Goal: Task Accomplishment & Management: Manage account settings

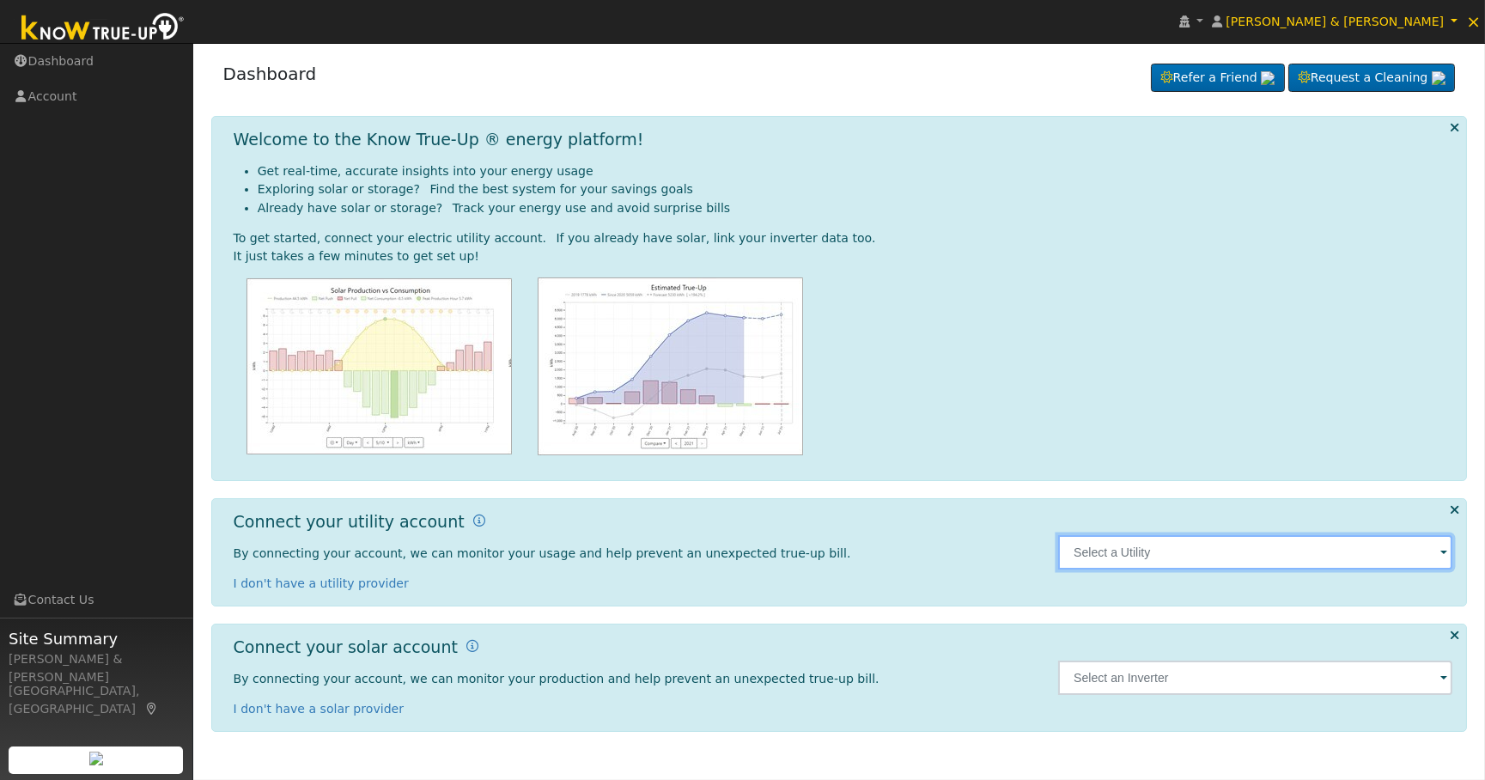
click at [1410, 556] on input "text" at bounding box center [1255, 552] width 394 height 34
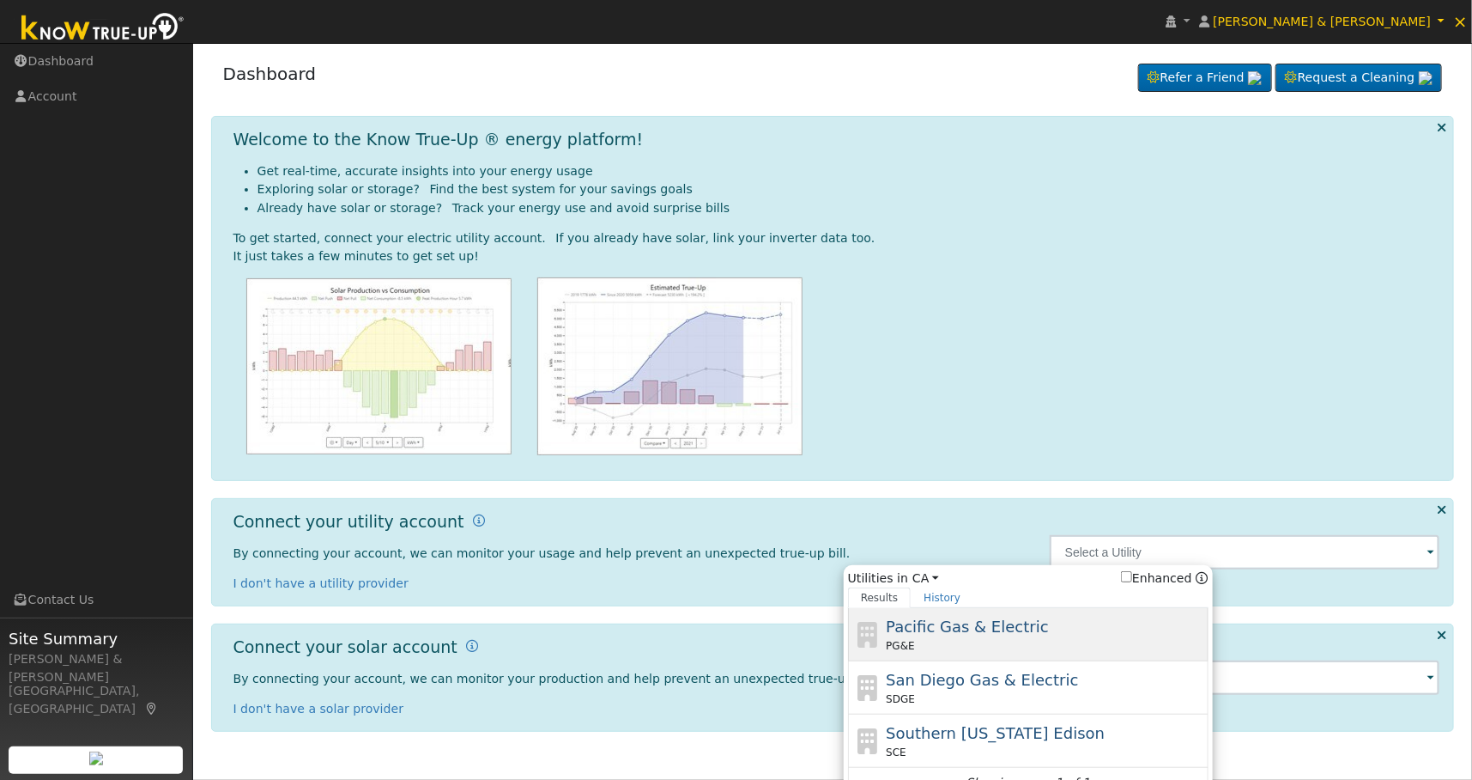
click at [1003, 635] on div "Pacific Gas & Electric PG&E" at bounding box center [1045, 634] width 319 height 39
type input "PG&E"
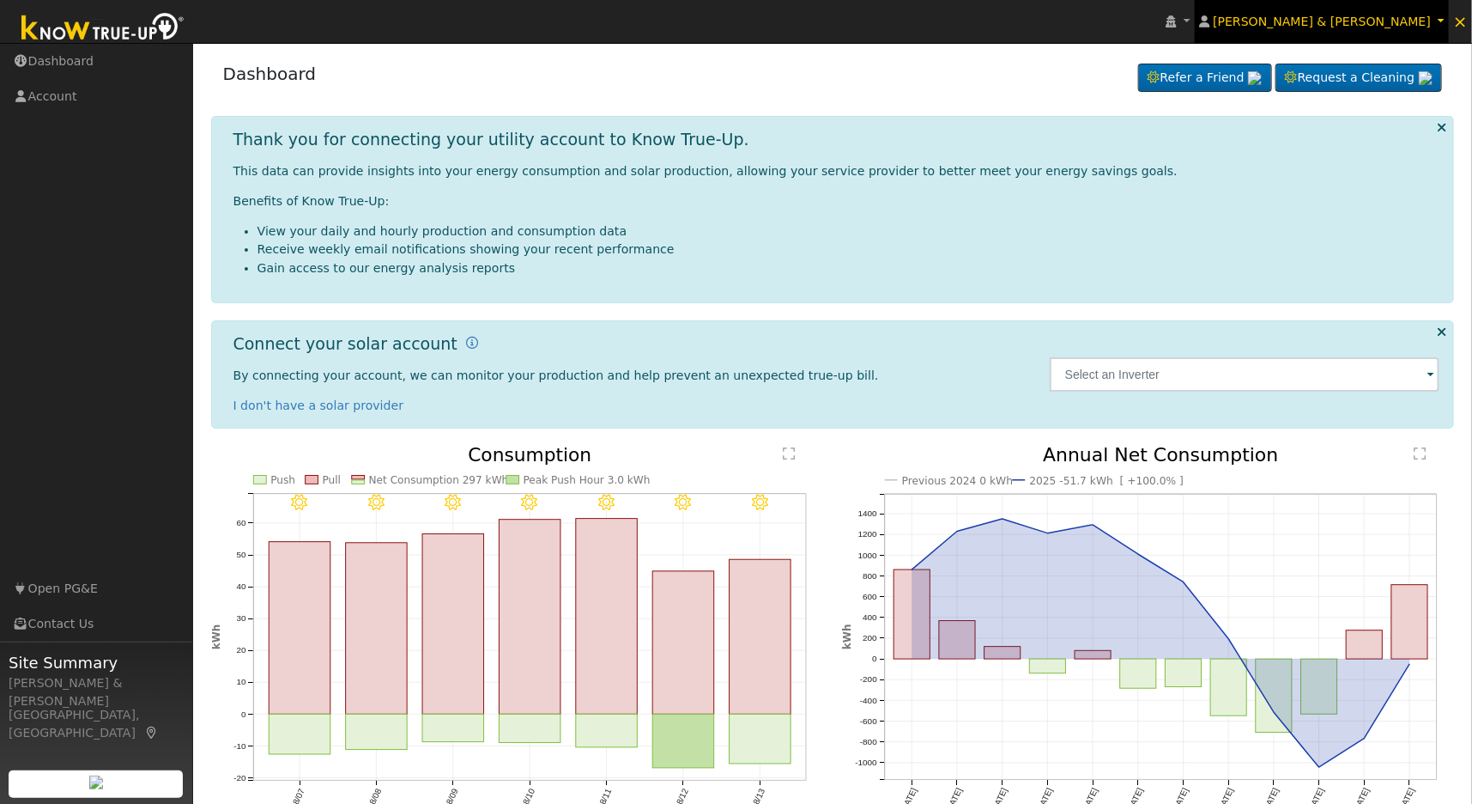
click at [1430, 28] on span "[PERSON_NAME] & [PERSON_NAME]" at bounding box center [1322, 22] width 218 height 14
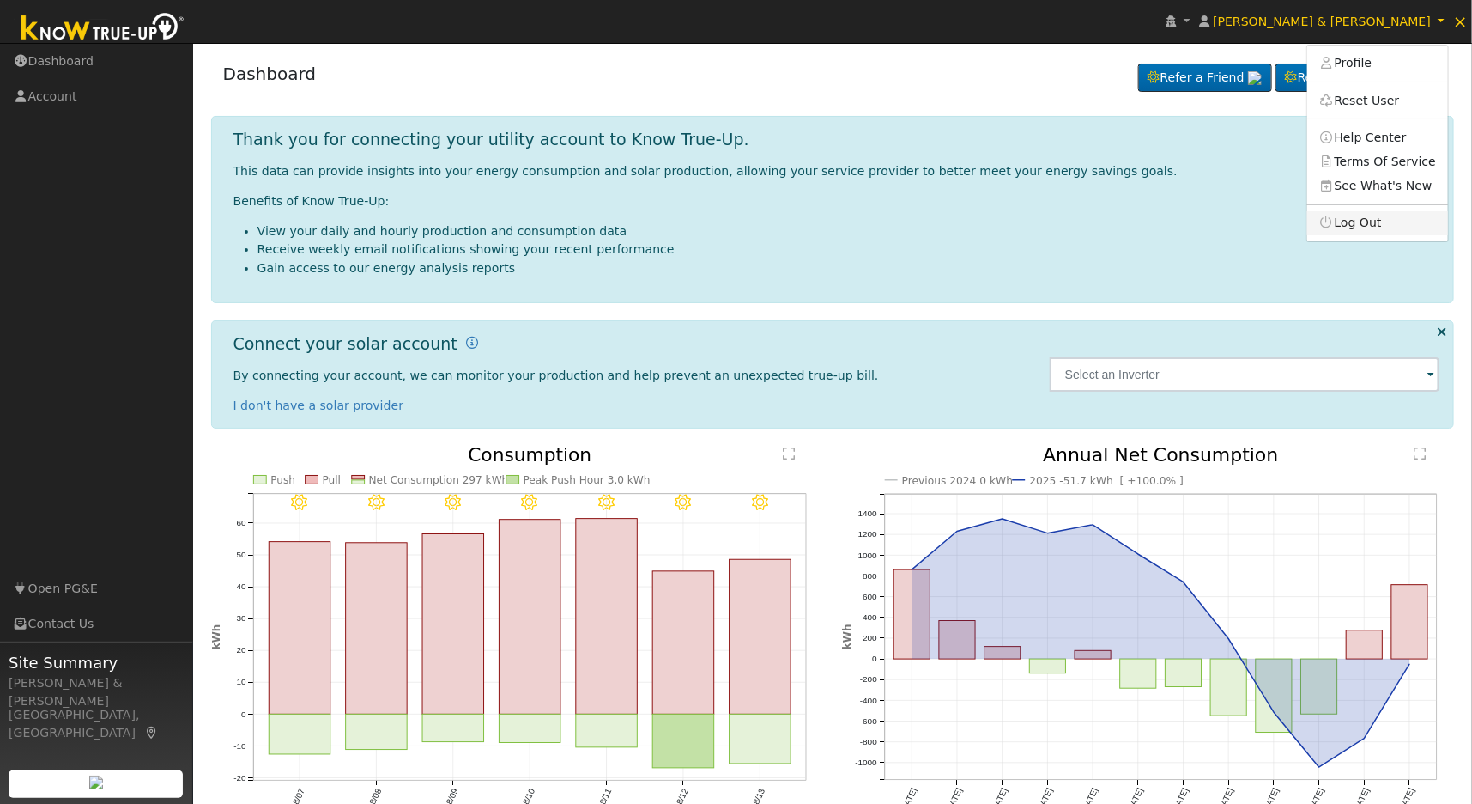
click at [1397, 219] on link "Log Out" at bounding box center [1378, 223] width 141 height 24
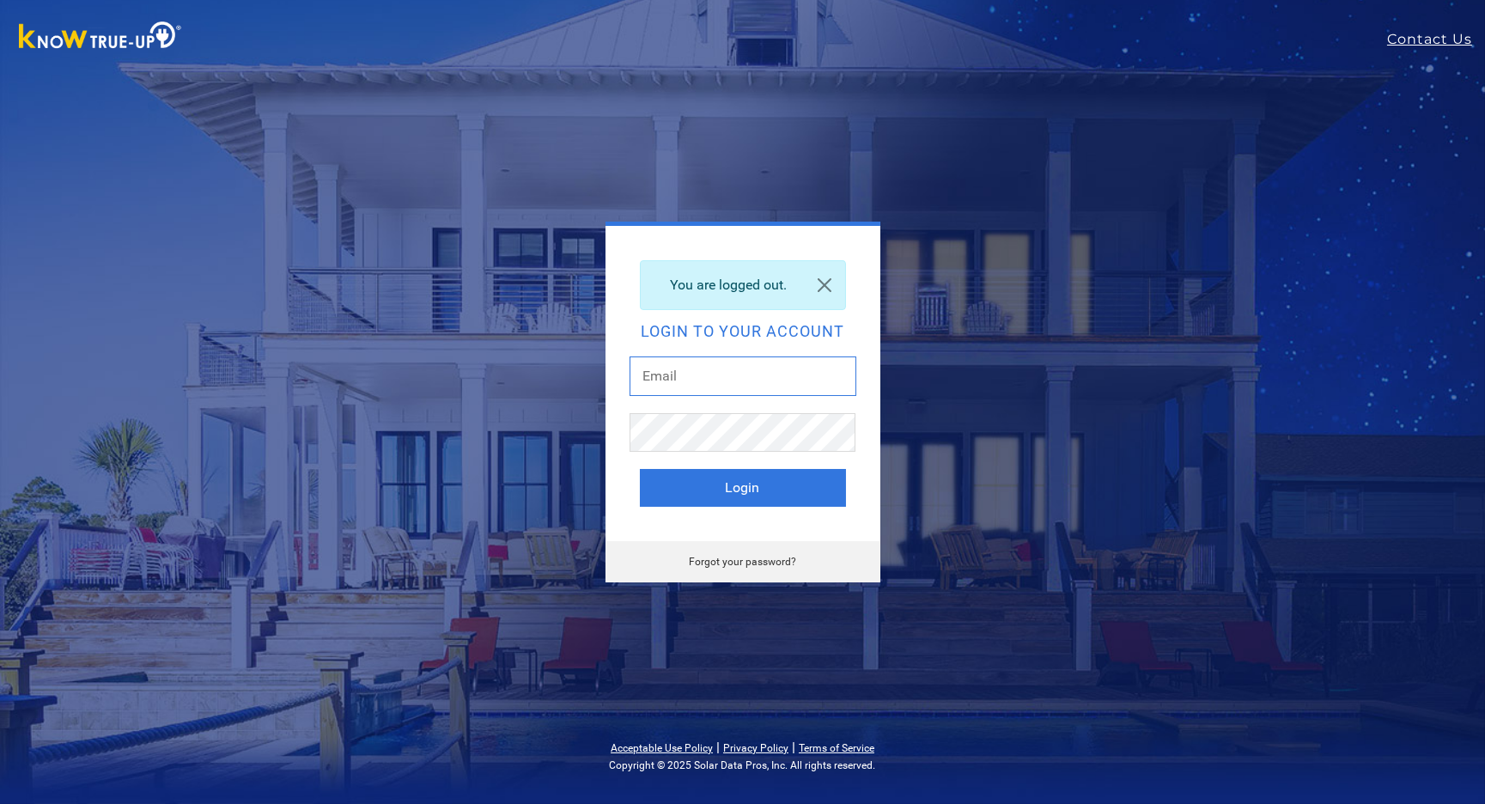
click at [717, 379] on input "text" at bounding box center [742, 375] width 227 height 39
type input "[EMAIL_ADDRESS][DOMAIN_NAME]"
click at [721, 498] on button "Login" at bounding box center [743, 488] width 206 height 38
